Goal: Task Accomplishment & Management: Use online tool/utility

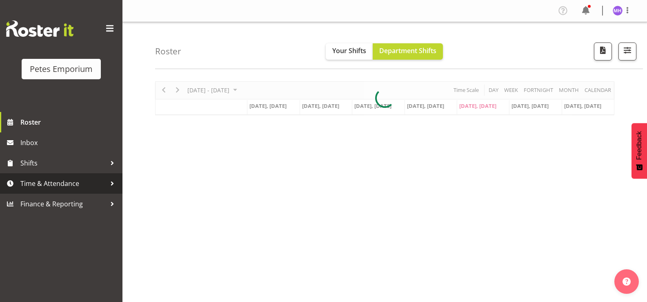
click at [45, 177] on link "Time & Attendance" at bounding box center [61, 183] width 123 height 20
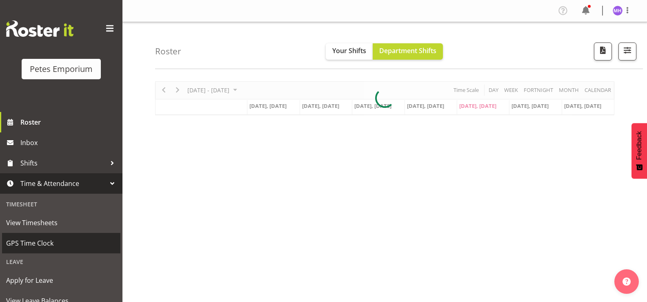
click at [50, 243] on span "GPS Time Clock" at bounding box center [61, 243] width 110 height 12
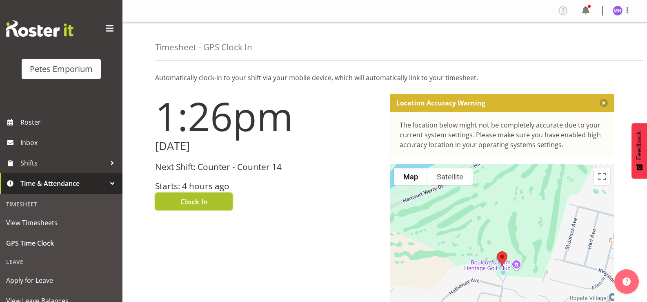
click at [202, 193] on button "Clock In" at bounding box center [194, 201] width 78 height 18
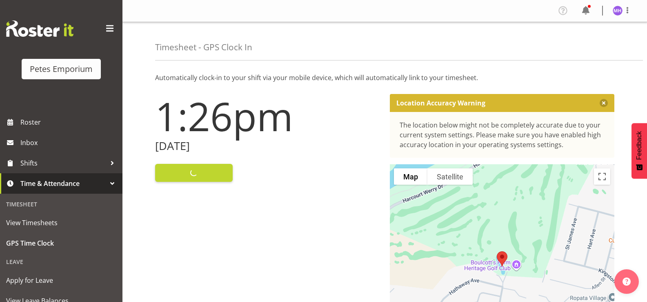
click at [619, 16] on div "Profile Log Out" at bounding box center [598, 10] width 83 height 13
click at [624, 13] on span at bounding box center [628, 10] width 10 height 10
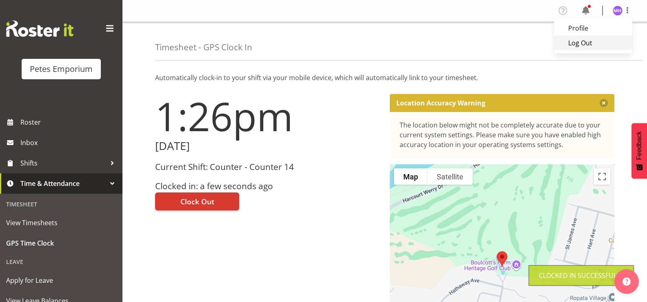
click at [597, 49] on link "Log Out" at bounding box center [593, 43] width 78 height 15
